Goal: Obtain resource: Download file/media

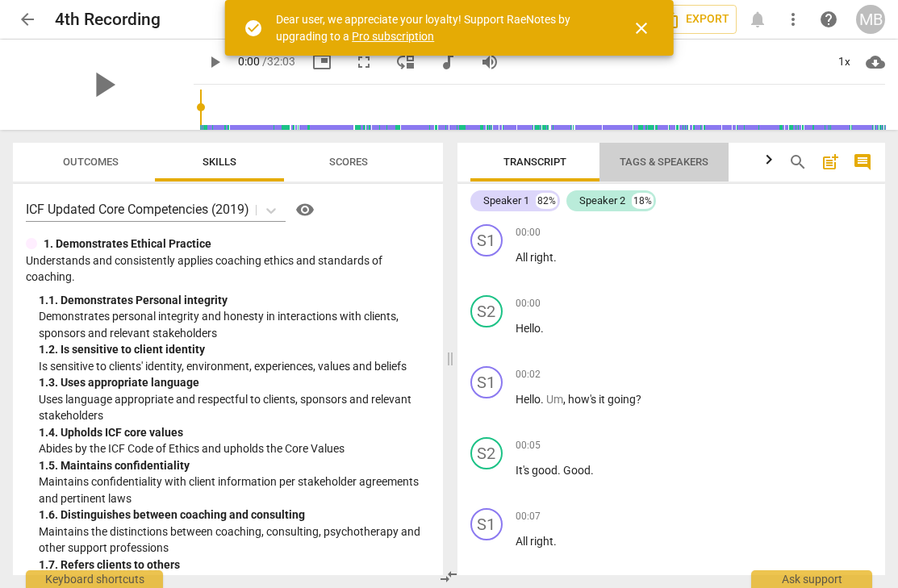
click at [630, 161] on span "Tags & Speakers" at bounding box center [664, 162] width 89 height 12
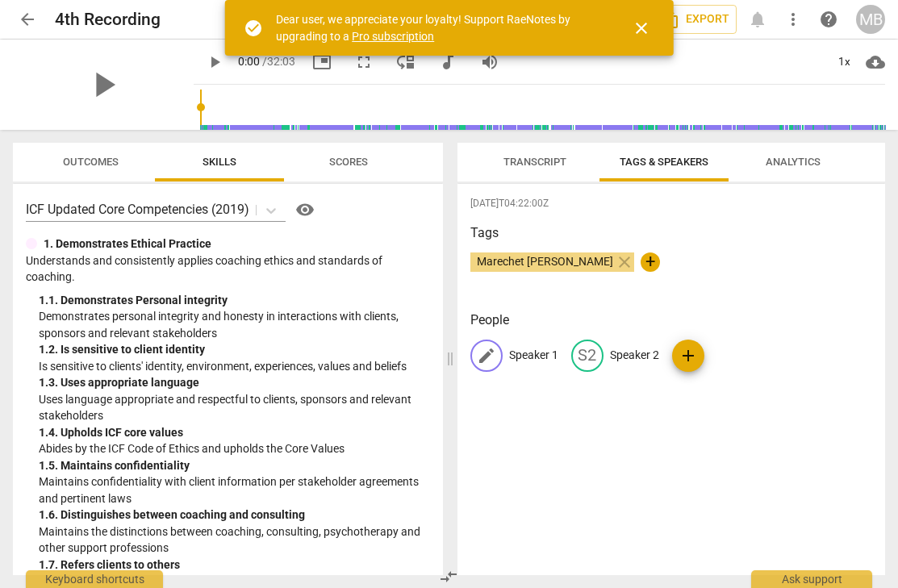
click at [539, 359] on p "Speaker 1" at bounding box center [533, 355] width 49 height 17
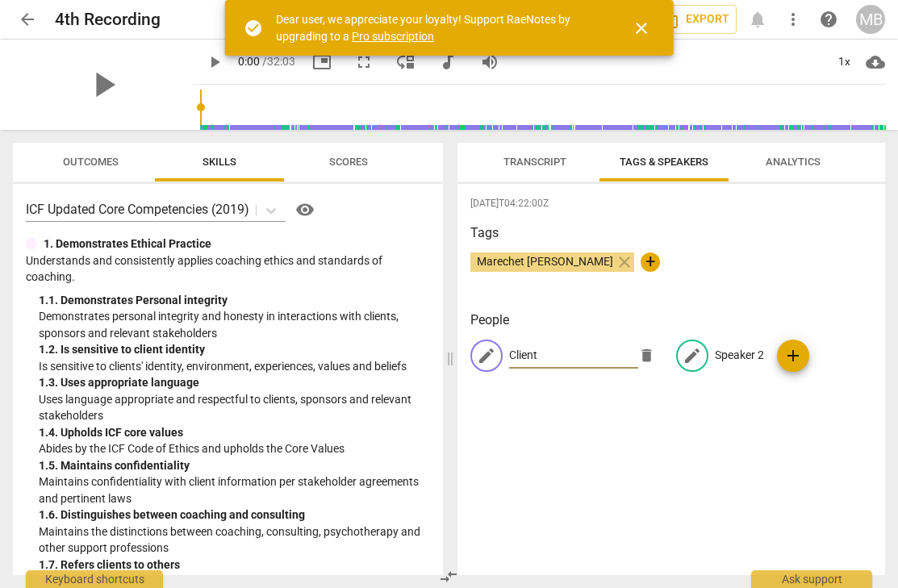
type input "Client"
click at [718, 355] on p "Speaker 2" at bounding box center [739, 355] width 49 height 17
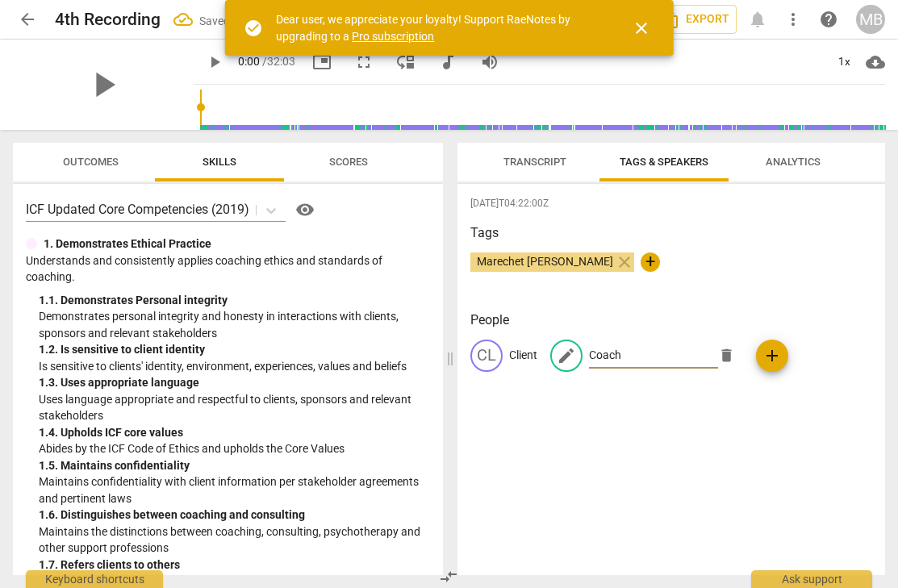
type input "Coach"
click at [530, 149] on button "Transcript" at bounding box center [535, 162] width 129 height 39
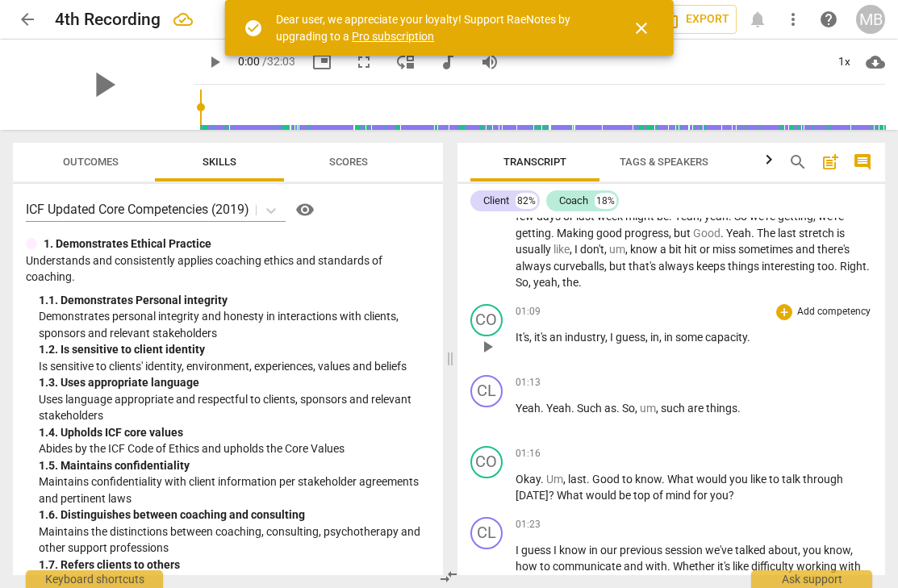
scroll to position [687, 0]
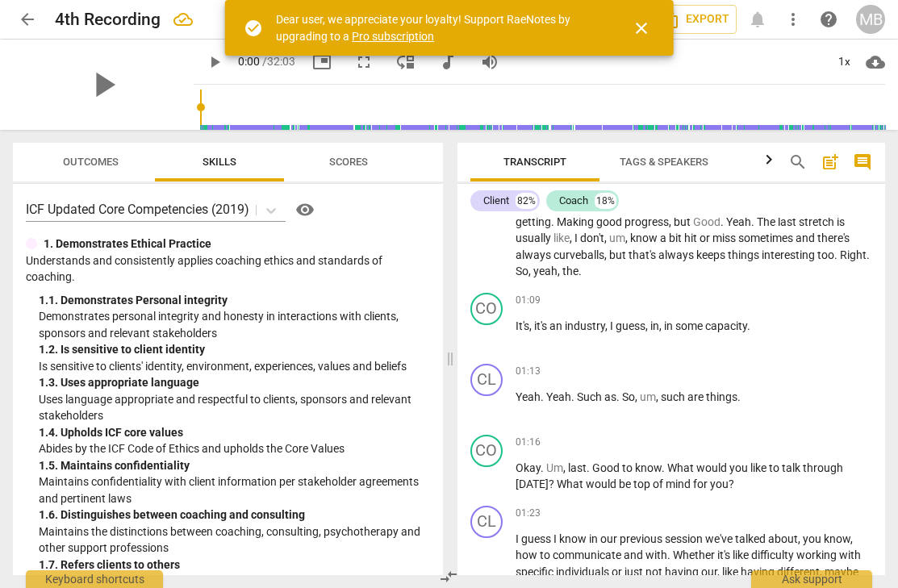
click at [647, 32] on span "close" at bounding box center [641, 28] width 19 height 19
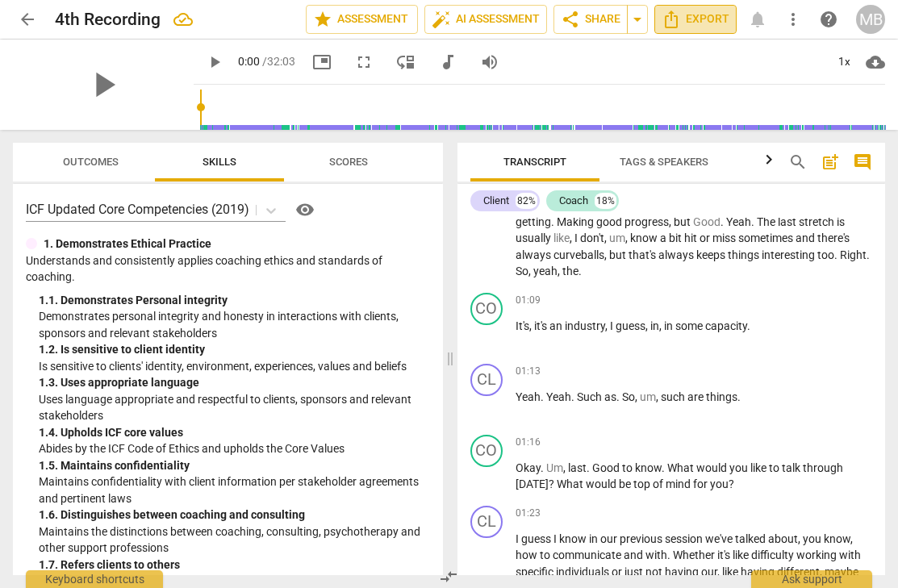
click at [709, 20] on span "Export" at bounding box center [696, 19] width 68 height 19
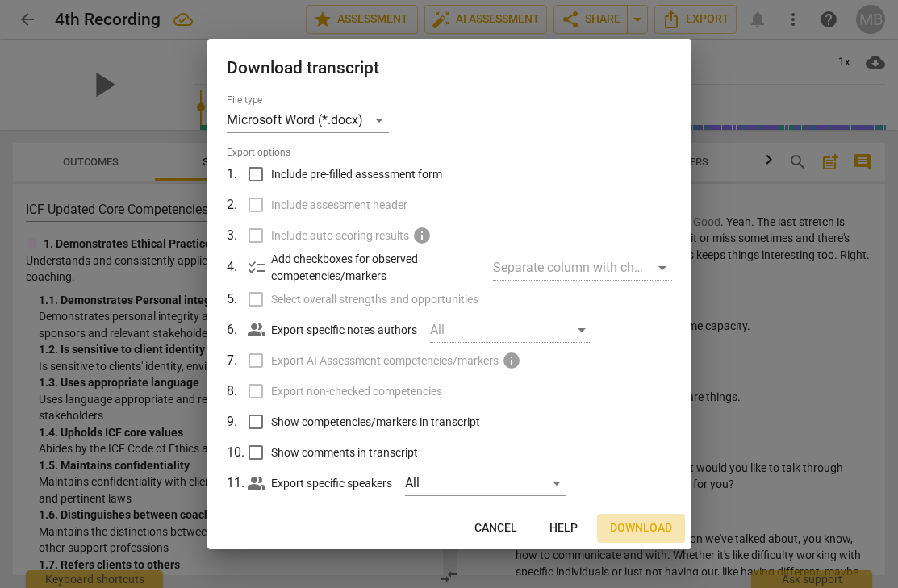
click at [634, 526] on span "Download" at bounding box center [641, 529] width 62 height 16
